Goal: Transaction & Acquisition: Download file/media

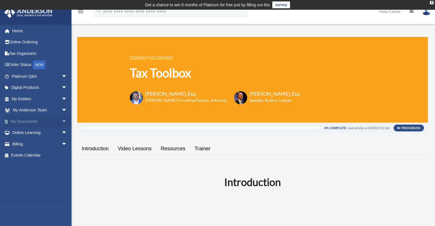
click at [32, 123] on link "My Documents arrow_drop_down" at bounding box center [40, 121] width 72 height 11
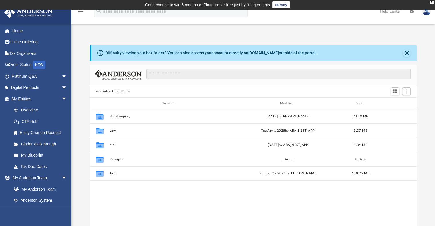
scroll to position [126, 322]
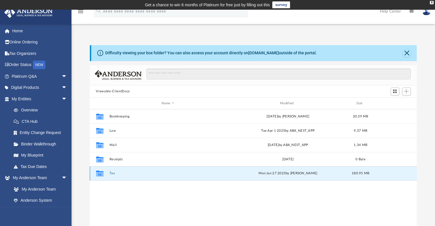
click at [110, 174] on button "Tax" at bounding box center [167, 174] width 117 height 4
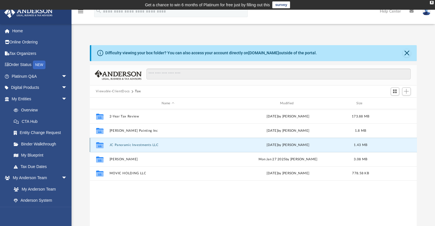
click at [132, 147] on button "JC Panoramic Investments LLC" at bounding box center [167, 145] width 117 height 4
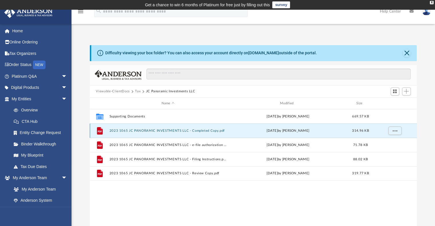
click at [166, 129] on button "2023 1065 JC PANORAMIC INVESTMENTS LLC - Completed Copy.pdf" at bounding box center [167, 131] width 117 height 4
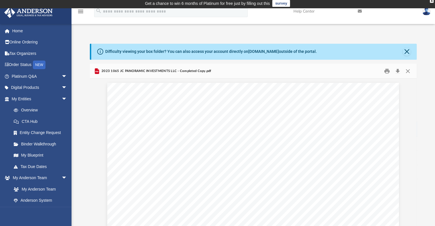
click at [396, 71] on button "Download" at bounding box center [398, 71] width 10 height 9
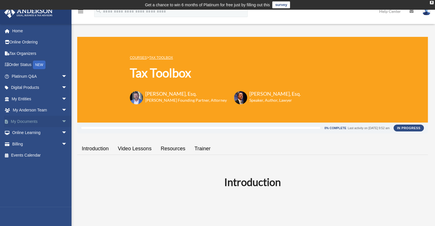
click at [34, 123] on link "My Documents arrow_drop_down" at bounding box center [40, 121] width 72 height 11
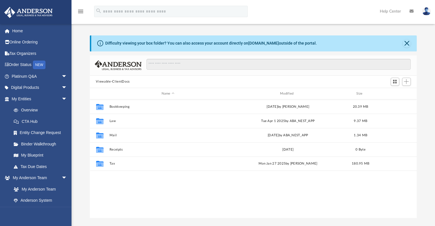
scroll to position [126, 322]
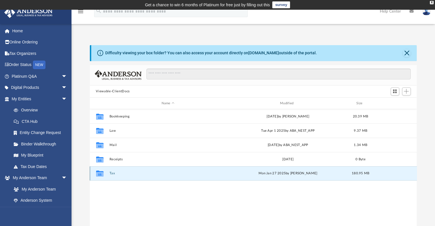
click at [113, 174] on button "Tax" at bounding box center [167, 174] width 117 height 4
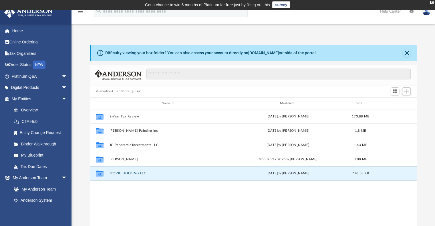
click at [114, 172] on button "MOVIC HOLDING LLC" at bounding box center [167, 174] width 117 height 4
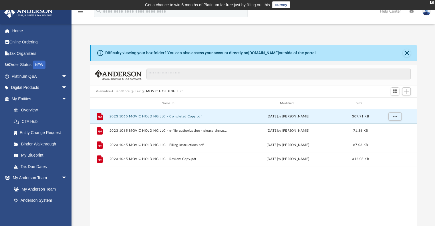
click at [140, 117] on button "2023 1065 MOVIC HOLDING LLC - Completed Copy.pdf" at bounding box center [167, 117] width 117 height 4
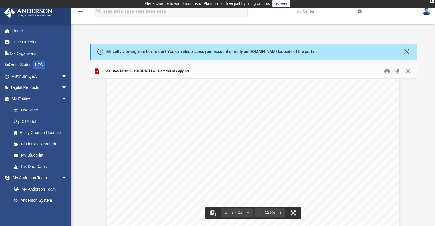
scroll to position [2729, 0]
click at [396, 71] on button "Download" at bounding box center [398, 71] width 10 height 9
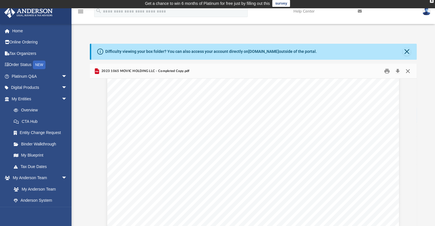
click at [407, 71] on button "Close" at bounding box center [408, 71] width 10 height 9
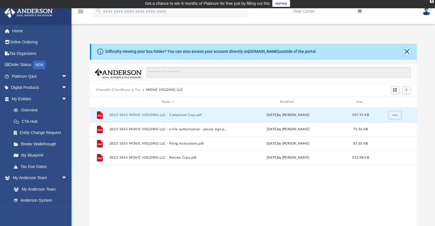
click at [407, 53] on button "Close" at bounding box center [407, 52] width 8 height 8
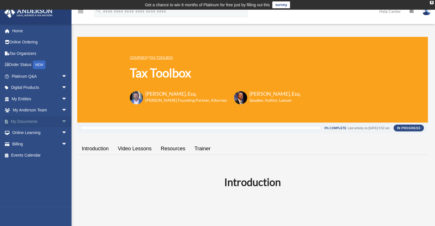
click at [41, 122] on link "My Documents arrow_drop_down" at bounding box center [40, 121] width 72 height 11
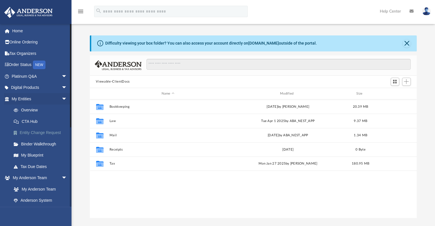
scroll to position [126, 322]
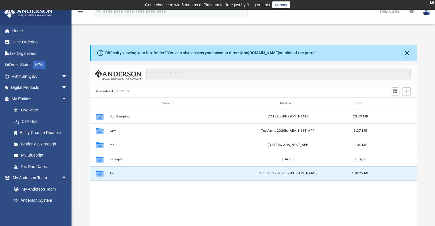
click at [114, 175] on button "Tax" at bounding box center [167, 174] width 117 height 4
